Goal: Transaction & Acquisition: Subscribe to service/newsletter

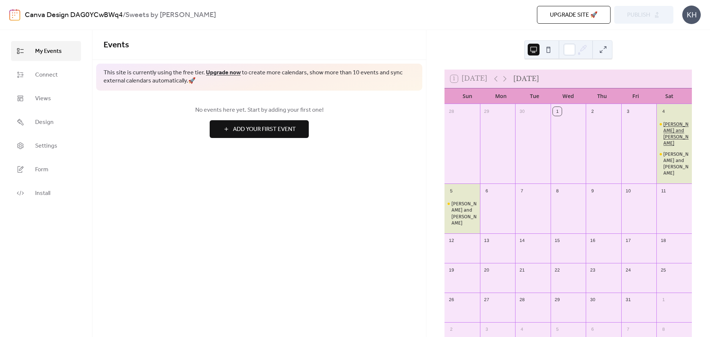
click at [663, 127] on div "[PERSON_NAME] and [PERSON_NAME]" at bounding box center [675, 133] width 25 height 25
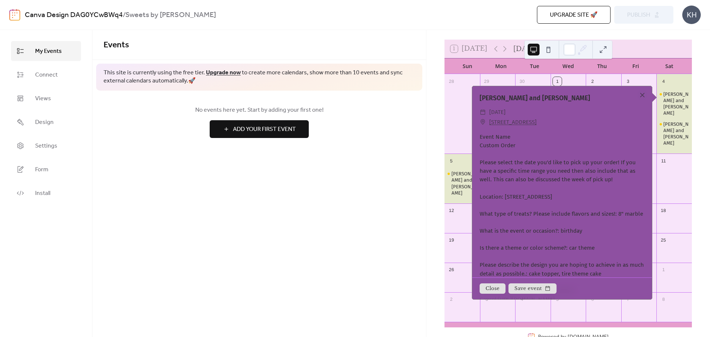
click at [346, 213] on div "Events This site is currently using the free tier. Upgrade now to create more c…" at bounding box center [258, 183] width 333 height 307
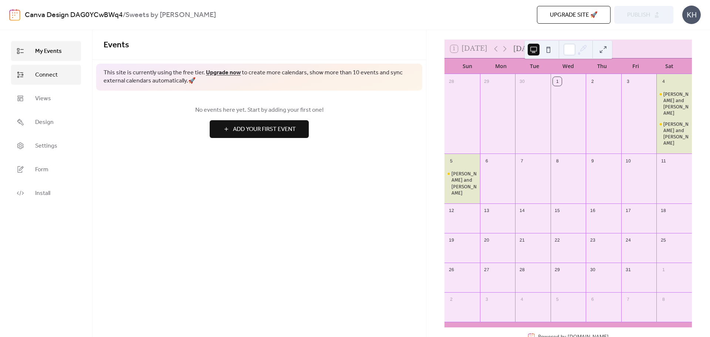
click at [41, 71] on span "Connect" at bounding box center [46, 75] width 23 height 9
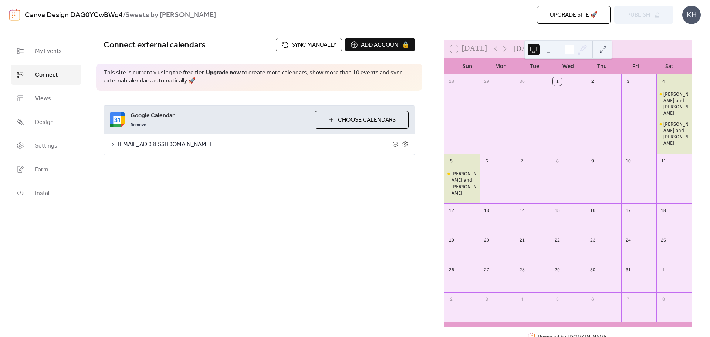
click at [315, 46] on span "Sync manually" at bounding box center [314, 45] width 45 height 9
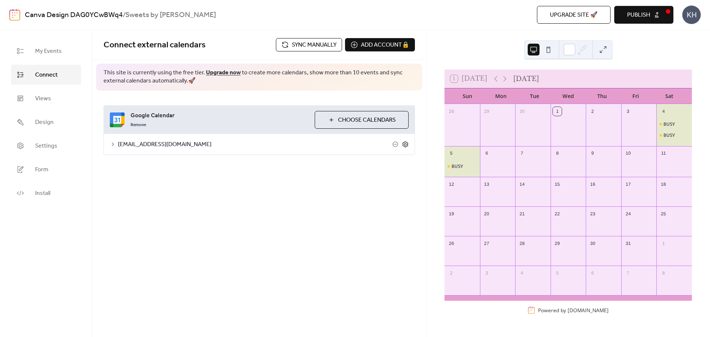
click at [405, 144] on icon at bounding box center [405, 144] width 7 height 7
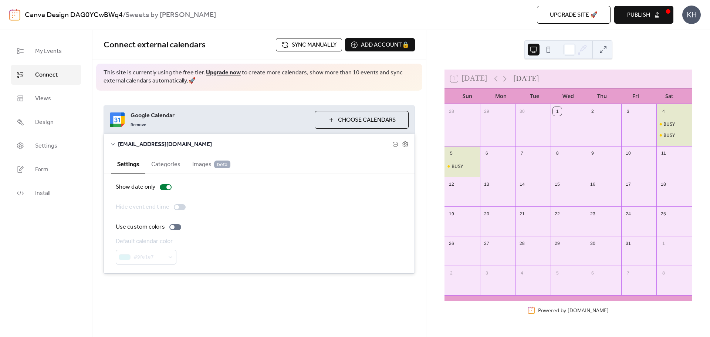
click at [590, 18] on span "Upgrade site 🚀" at bounding box center [574, 15] width 48 height 9
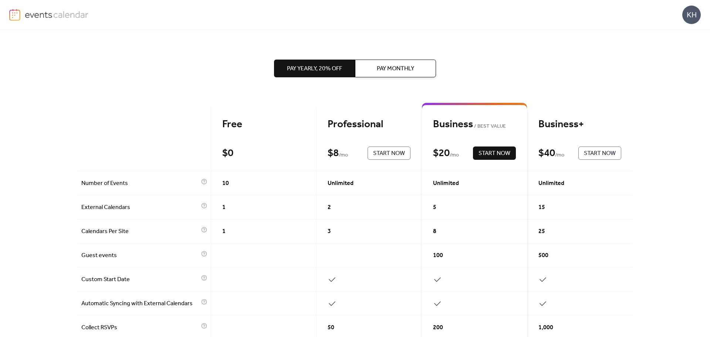
click at [646, 52] on div "Pay Yearly, 20% off Pay Monthly Free $ 0 Start Now Professional $ 8 / mo Start …" at bounding box center [355, 183] width 710 height 307
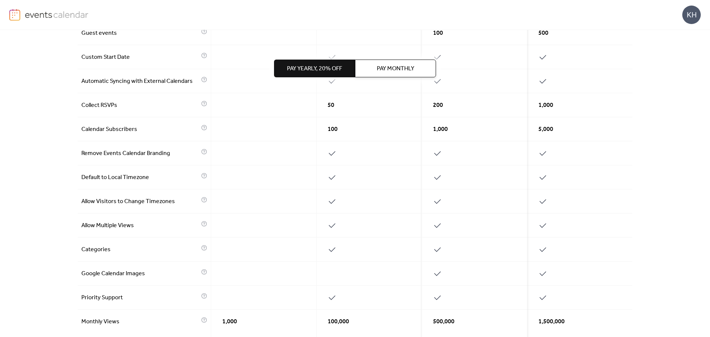
scroll to position [295, 0]
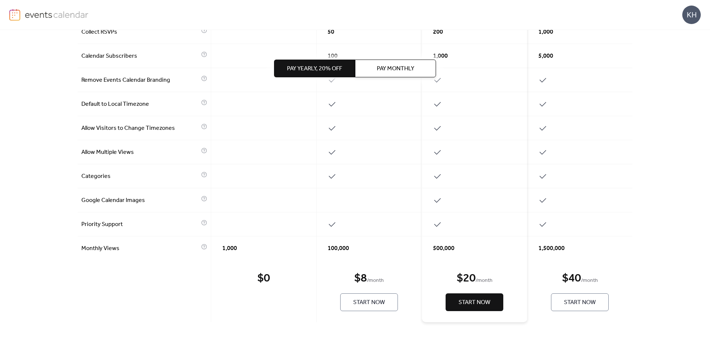
click at [334, 67] on span "Pay Yearly, 20% off" at bounding box center [314, 68] width 55 height 9
